Goal: Check status

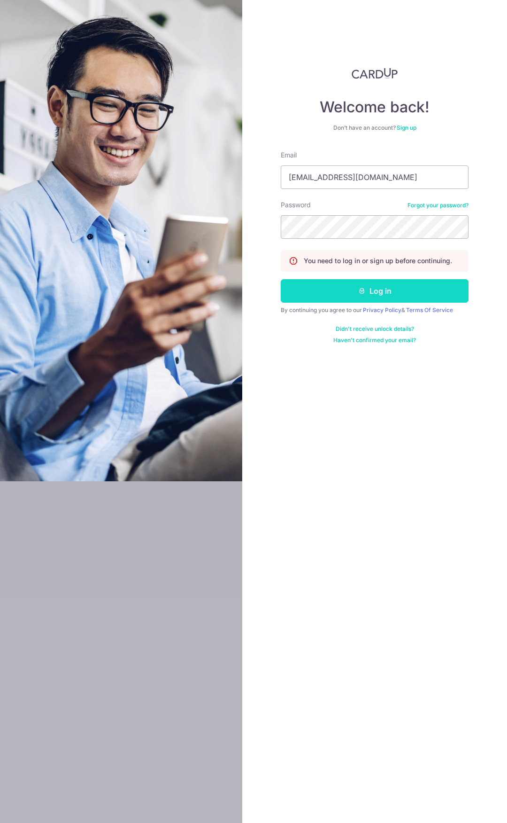
click at [331, 283] on button "Log in" at bounding box center [375, 290] width 188 height 23
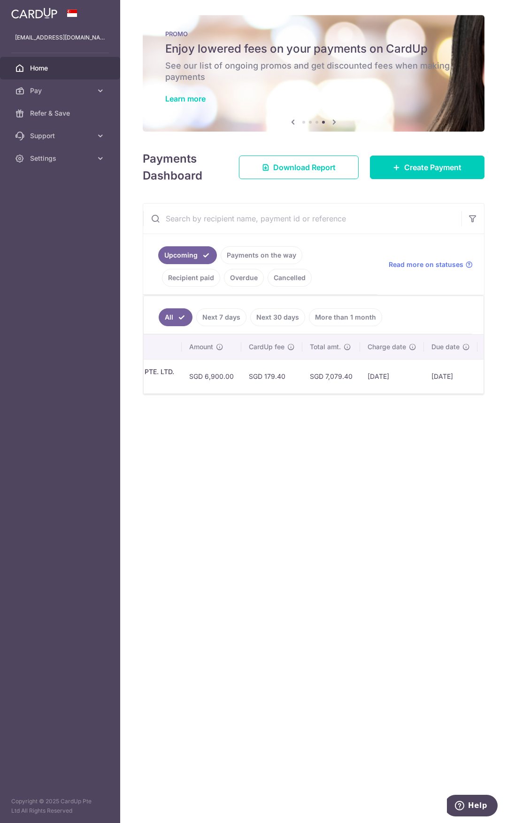
scroll to position [0, 342]
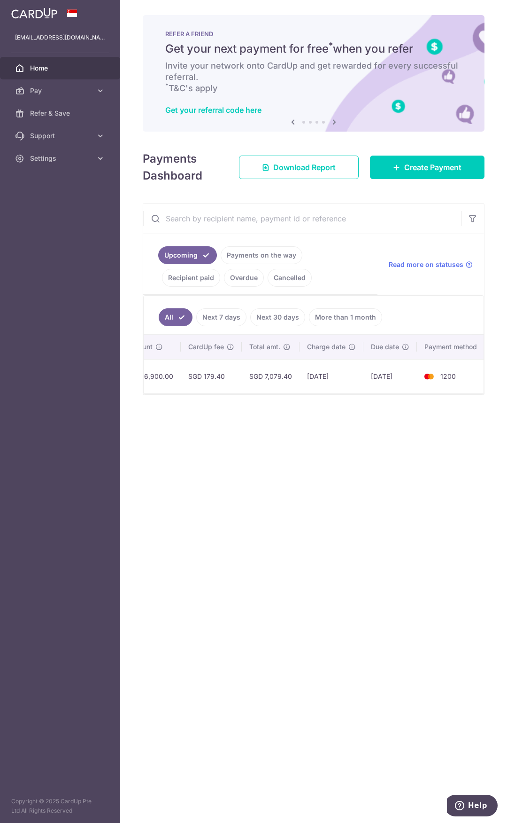
click at [220, 269] on link "Recipient paid" at bounding box center [191, 278] width 58 height 18
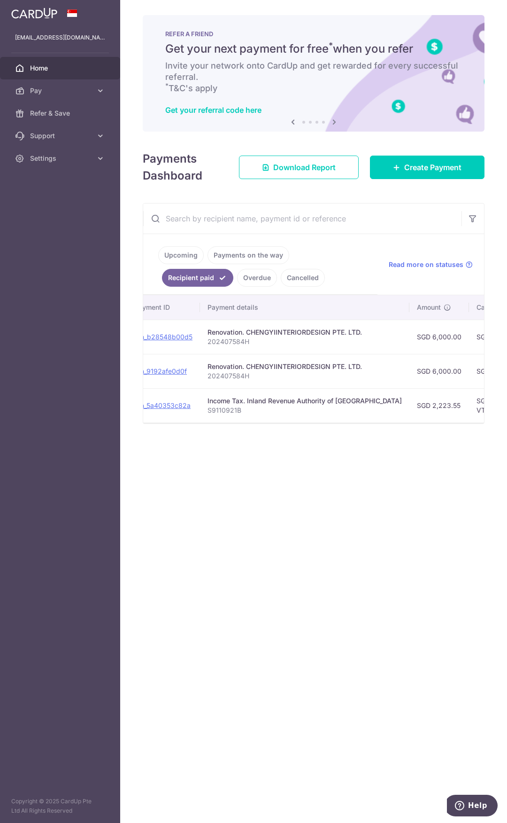
scroll to position [0, 66]
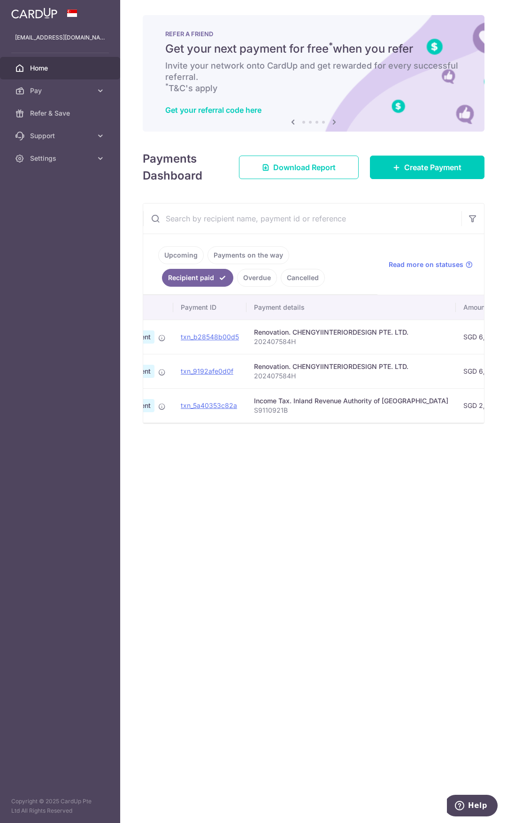
click at [267, 262] on link "Payments on the way" at bounding box center [249, 255] width 82 height 18
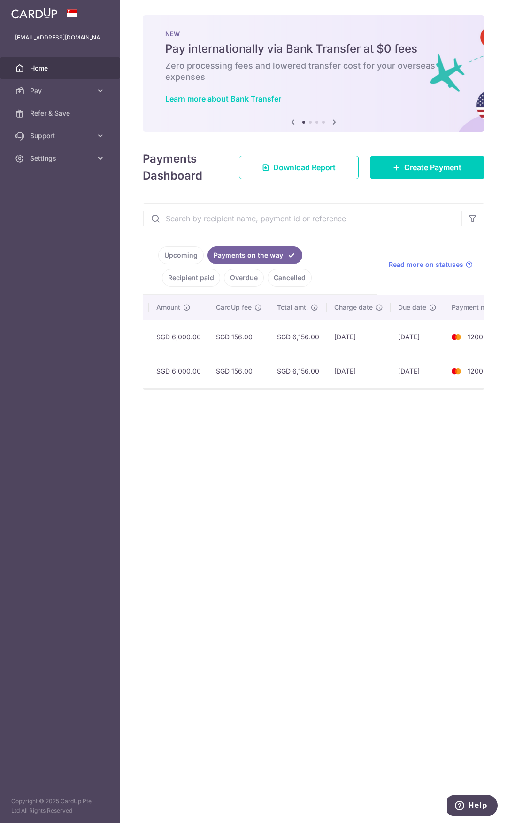
scroll to position [0, 350]
click at [333, 267] on ul "Upcoming Payments on the way Recipient paid Overdue Cancelled" at bounding box center [260, 264] width 234 height 61
click at [220, 269] on link "Recipient paid" at bounding box center [191, 278] width 58 height 18
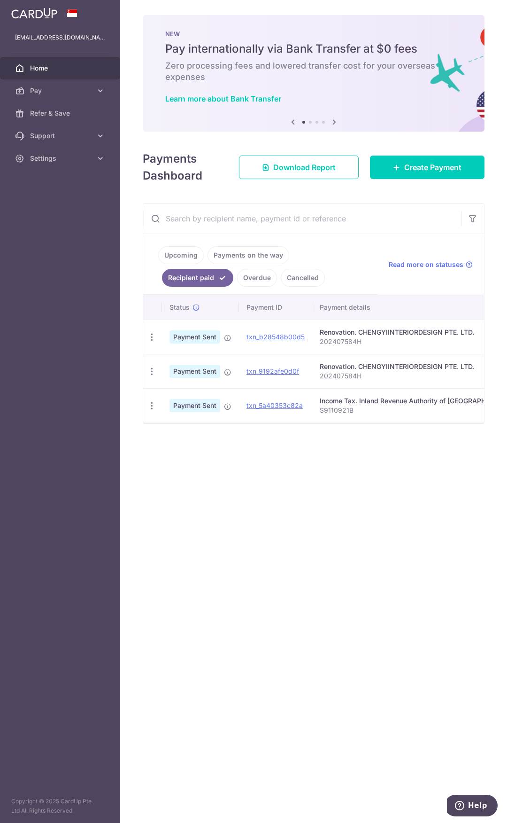
click at [188, 259] on link "Upcoming" at bounding box center [181, 255] width 46 height 18
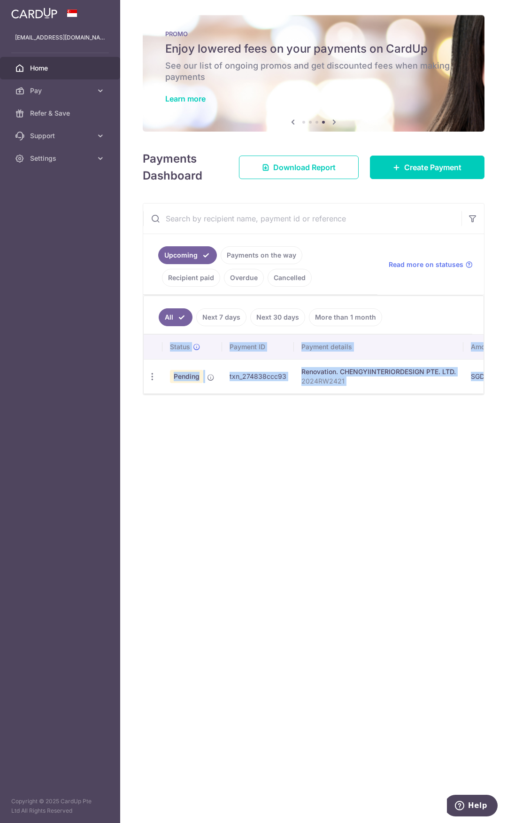
drag, startPoint x: 251, startPoint y: 398, endPoint x: 405, endPoint y: 397, distance: 153.6
click at [405, 394] on div "Status Payment ID Payment details Amount CardUp fee Total amt. Charge date Due …" at bounding box center [314, 365] width 340 height 60
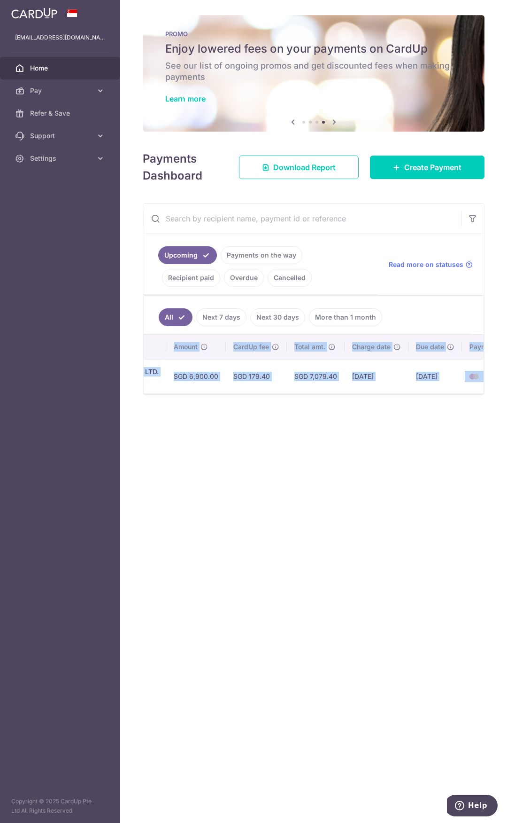
scroll to position [0, 342]
